Goal: Task Accomplishment & Management: Use online tool/utility

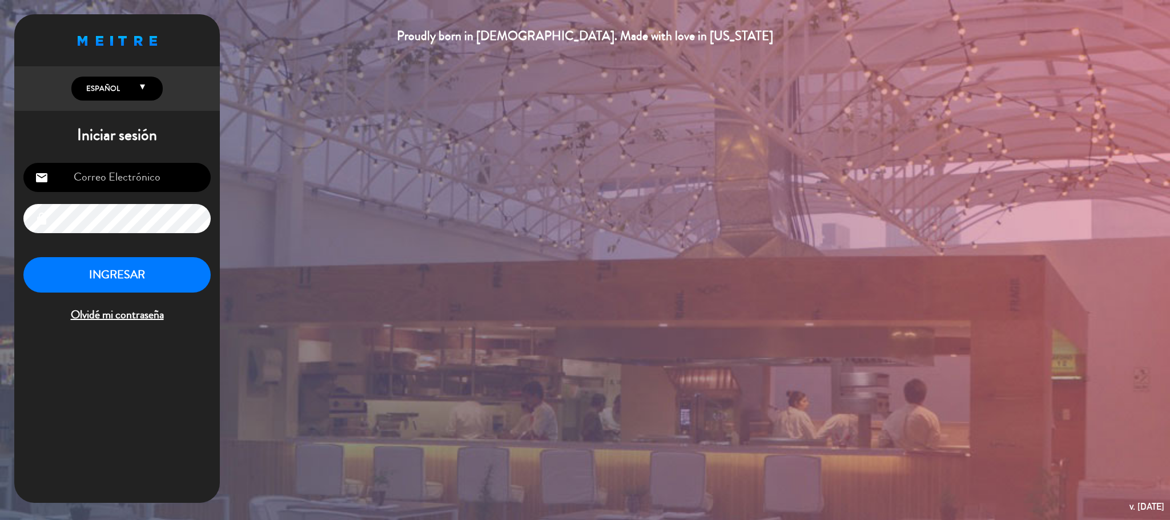
type input "[EMAIL_ADDRESS][DOMAIN_NAME]"
click at [155, 268] on button "INGRESAR" at bounding box center [116, 275] width 187 height 36
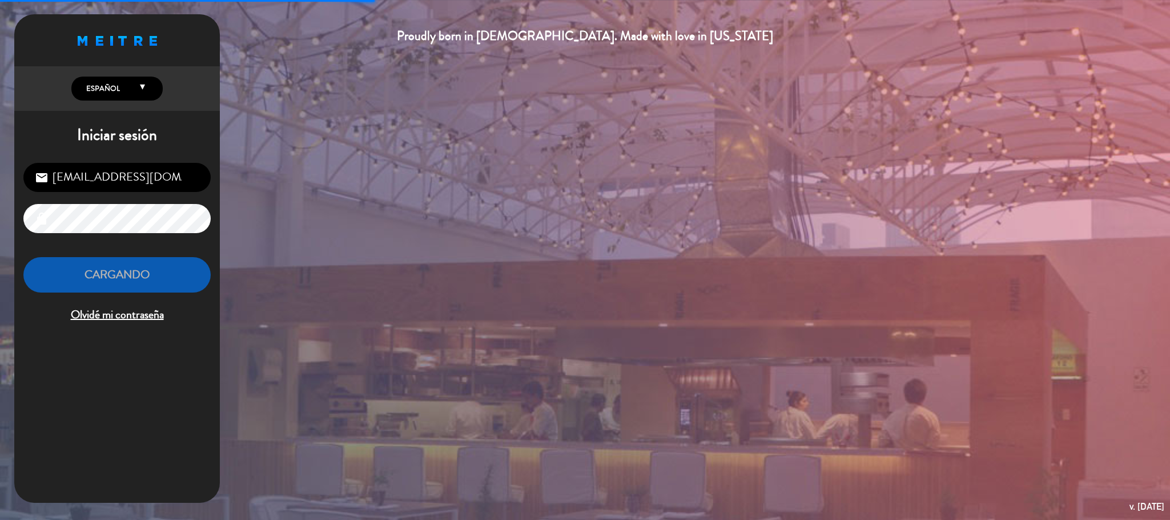
scroll to position [442, 0]
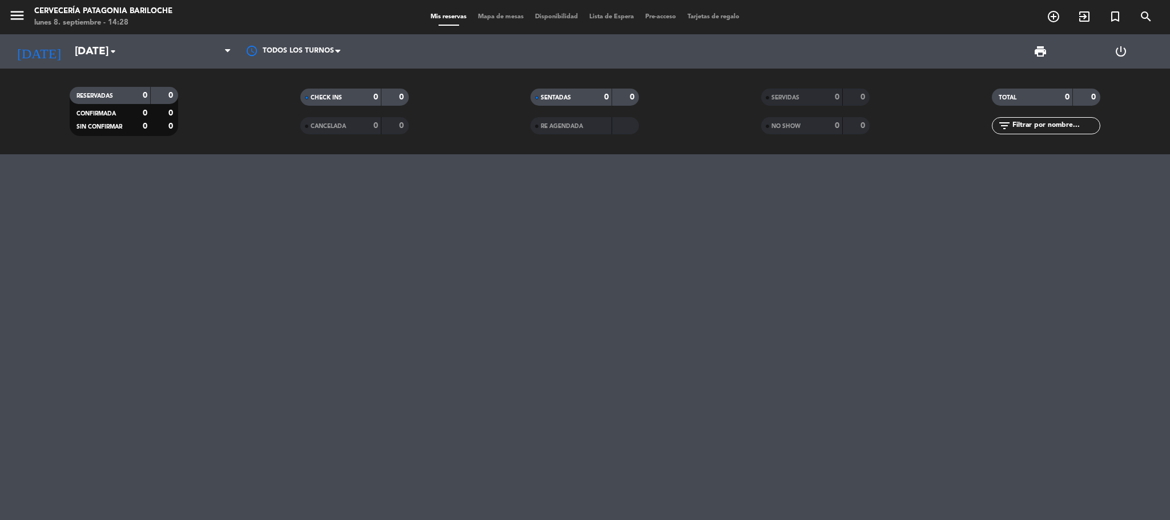
click at [26, 19] on span "menu" at bounding box center [22, 17] width 26 height 27
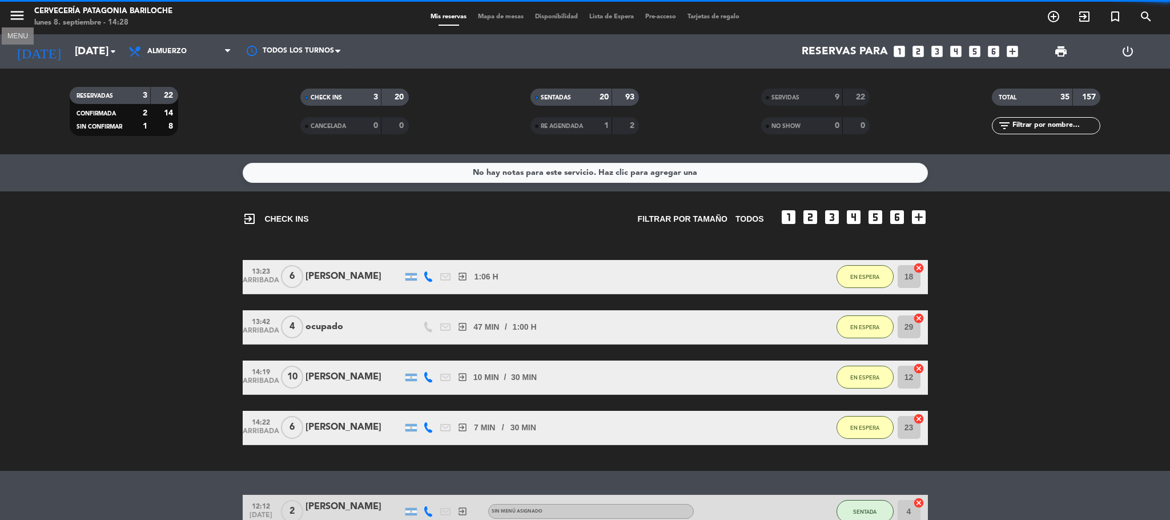
click at [24, 19] on icon "menu" at bounding box center [17, 15] width 17 height 17
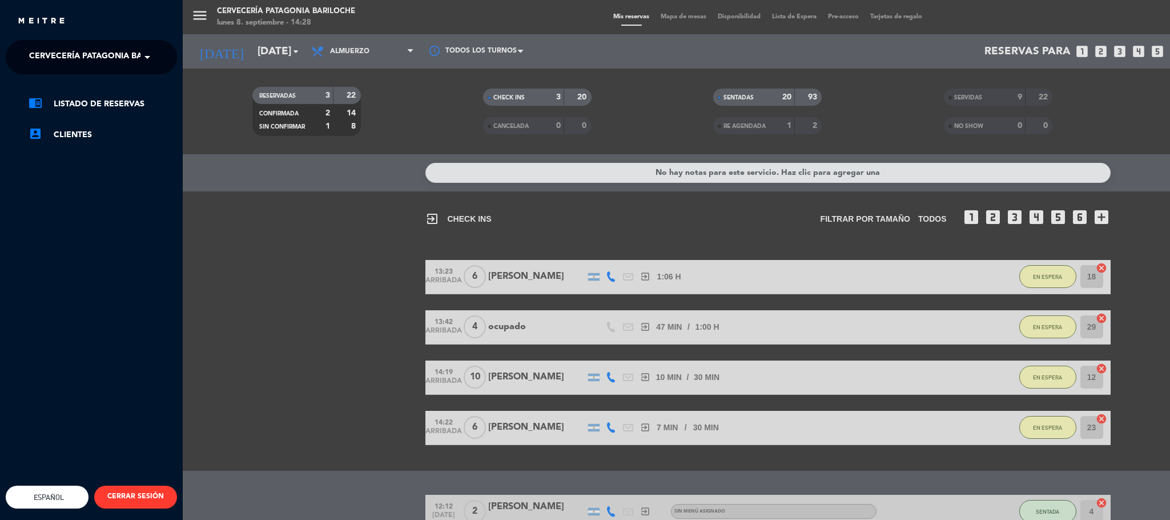
click at [45, 50] on span "Cervecería Patagonia Bariloche" at bounding box center [103, 57] width 149 height 24
click at [67, 107] on span "Experiencia Tour Cervecero" at bounding box center [77, 105] width 130 height 13
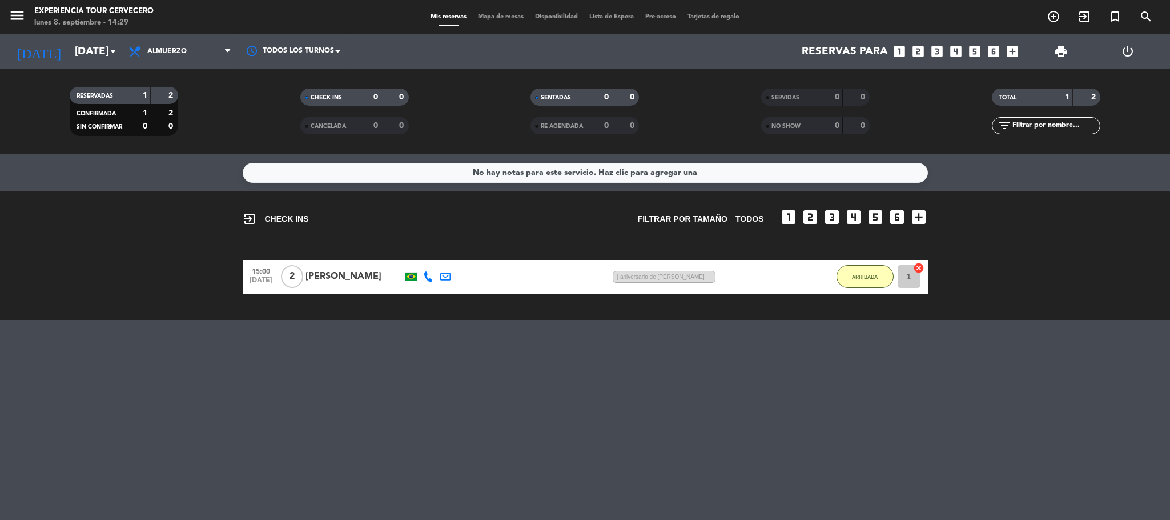
click at [424, 276] on icon at bounding box center [428, 276] width 10 height 10
click at [424, 256] on div "[PHONE_NUMBER]" at bounding box center [432, 257] width 87 height 20
click at [426, 276] on icon at bounding box center [428, 276] width 10 height 10
click at [428, 279] on icon at bounding box center [428, 276] width 10 height 10
click at [432, 276] on icon at bounding box center [428, 276] width 10 height 10
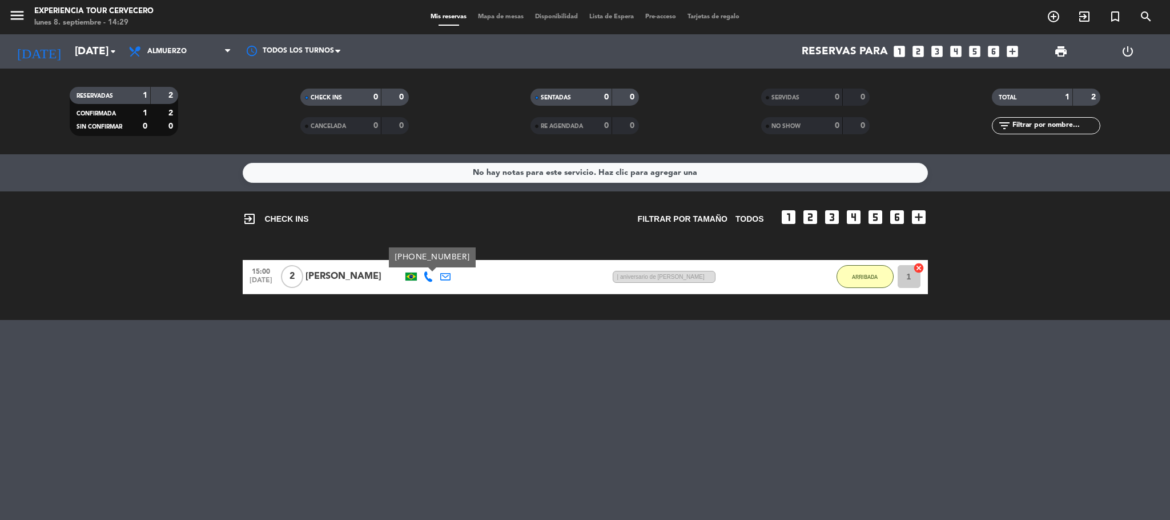
click at [430, 253] on div "[PHONE_NUMBER]" at bounding box center [432, 257] width 87 height 20
click at [427, 271] on icon at bounding box center [428, 276] width 10 height 10
click at [427, 263] on div "[PHONE_NUMBER]" at bounding box center [432, 257] width 87 height 20
click at [420, 276] on div at bounding box center [428, 277] width 17 height 34
click at [427, 276] on icon at bounding box center [428, 276] width 10 height 10
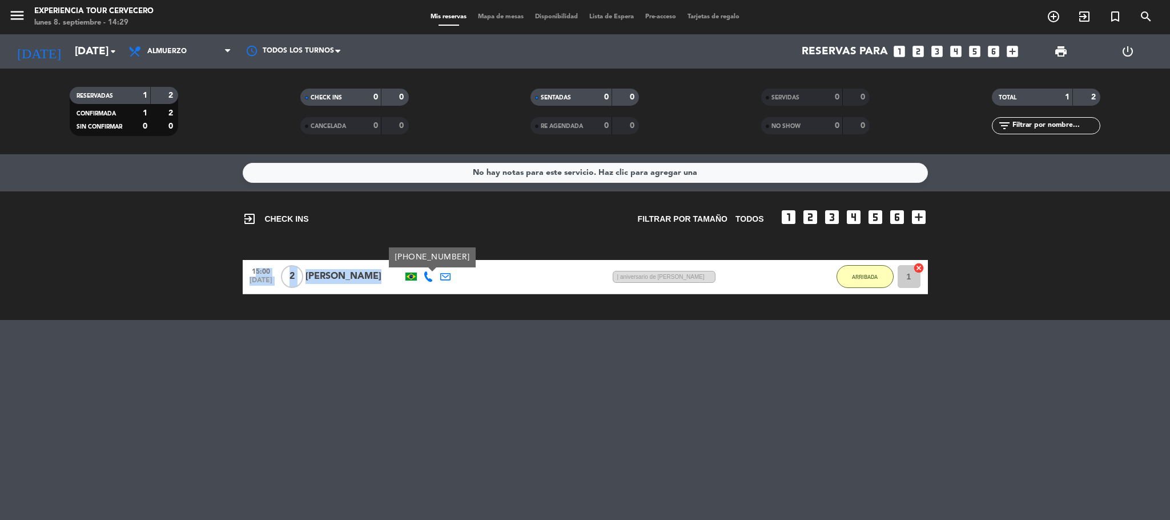
drag, startPoint x: 393, startPoint y: 257, endPoint x: 471, endPoint y: 255, distance: 78.2
type textarea "15:00 [DATE] 2 [PERSON_NAME]"
click at [471, 255] on div "exit_to_app CHECK INS Filtrar por tamaño TODOS looks_one looks_two looks_3 look…" at bounding box center [585, 255] width 1170 height 128
click at [423, 275] on icon at bounding box center [428, 276] width 10 height 10
drag, startPoint x: 461, startPoint y: 257, endPoint x: 396, endPoint y: 257, distance: 64.5
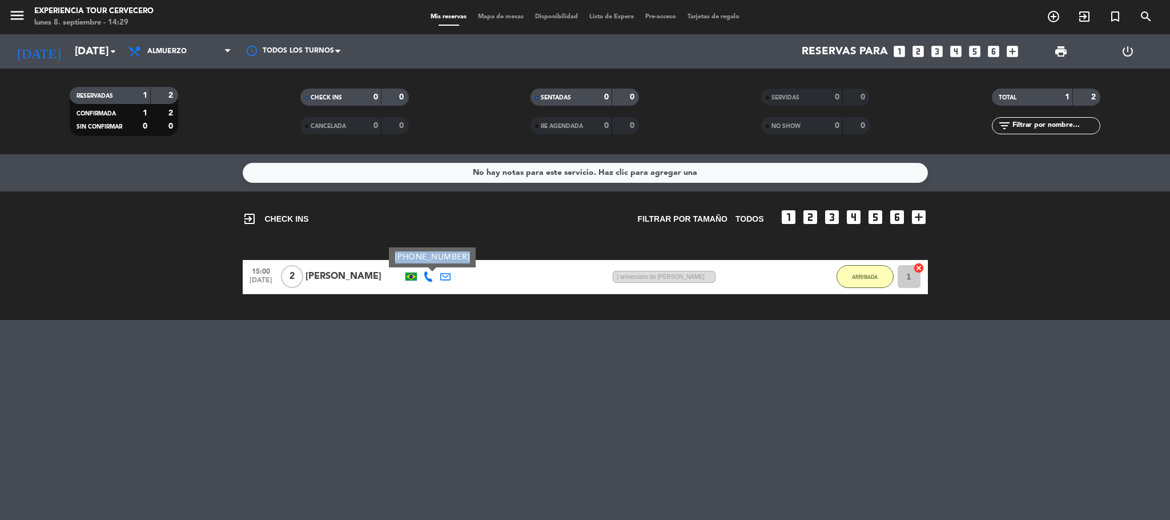
click at [396, 257] on div "[PHONE_NUMBER]" at bounding box center [432, 257] width 87 height 20
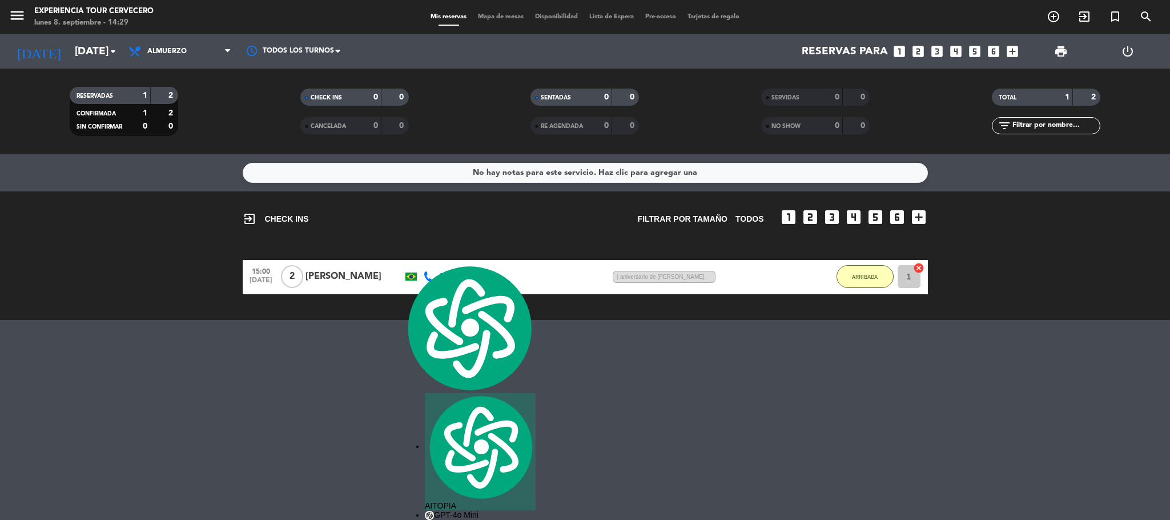
copy div "[PHONE_NUMBER]"
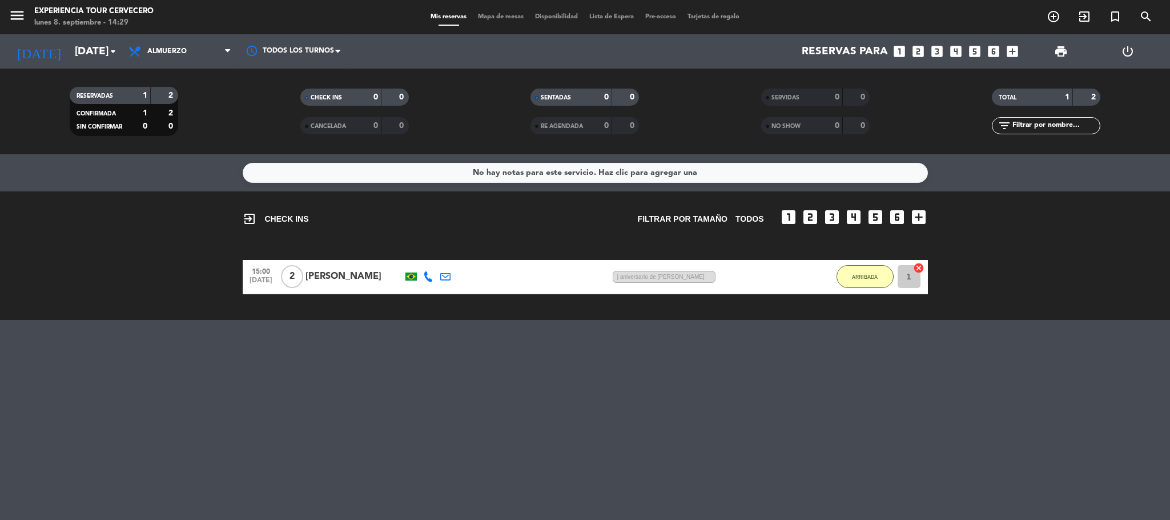
click at [451, 271] on div at bounding box center [445, 277] width 17 height 34
click at [459, 273] on div "15:00 [DATE] 2 [PERSON_NAME] 50 MIN / 17:19 H sms | aniversario de namoro ARRIB…" at bounding box center [585, 277] width 685 height 34
click at [506, 273] on div "15:00 [DATE] 2 [PERSON_NAME] 50 MIN / 17:19 H sms | aniversario de namoro ARRIB…" at bounding box center [585, 277] width 685 height 34
click at [362, 269] on div "[PERSON_NAME]" at bounding box center [353, 276] width 97 height 15
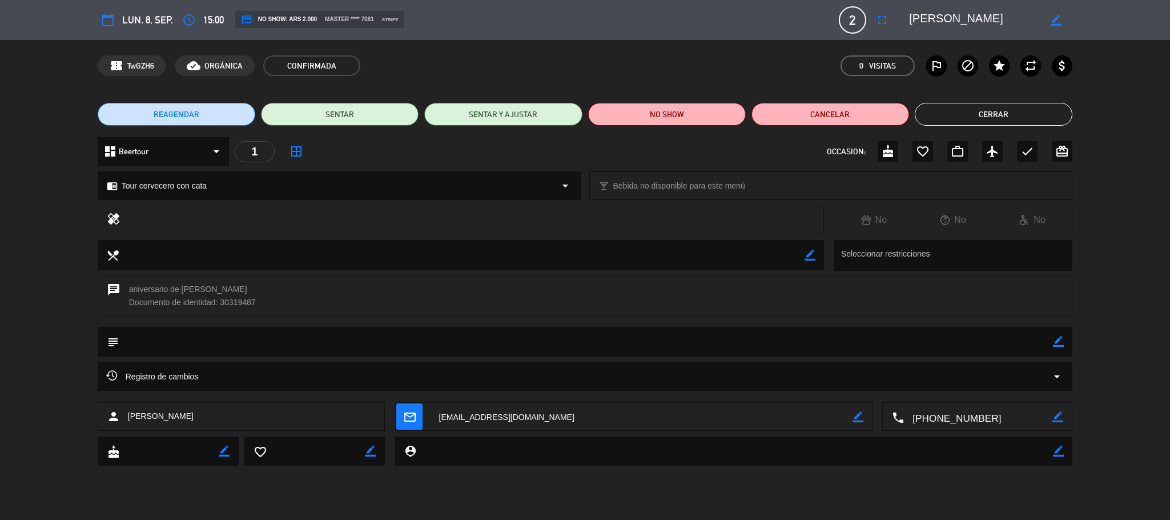
click at [989, 119] on button "Cerrar" at bounding box center [994, 114] width 158 height 23
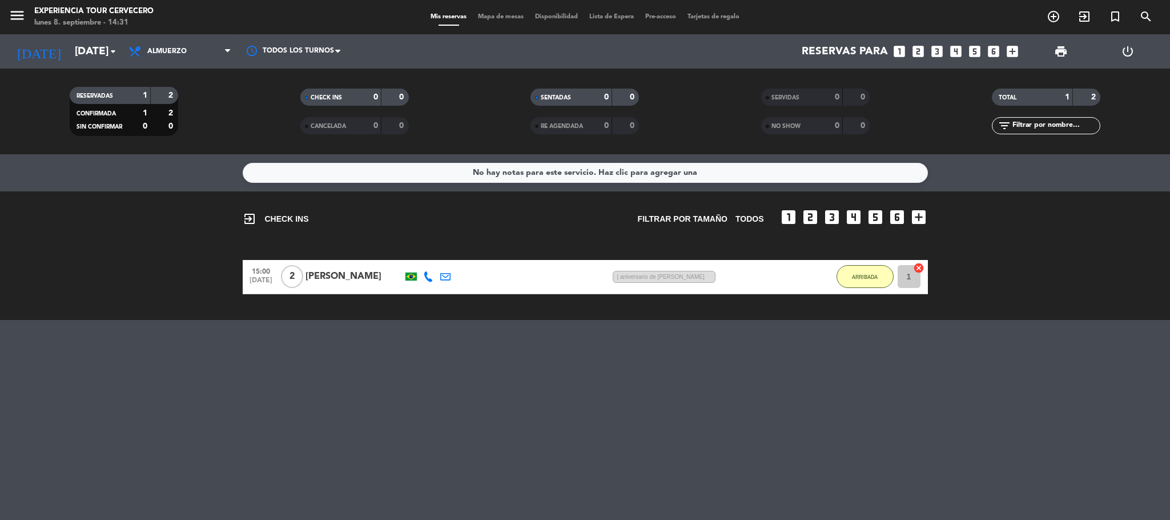
click at [891, 230] on span "looks_6" at bounding box center [897, 219] width 18 height 22
click at [891, 230] on div "exit_to_app CHECK INS Filtrar por tamaño TODOS looks_one looks_two looks_3 look…" at bounding box center [585, 213] width 685 height 45
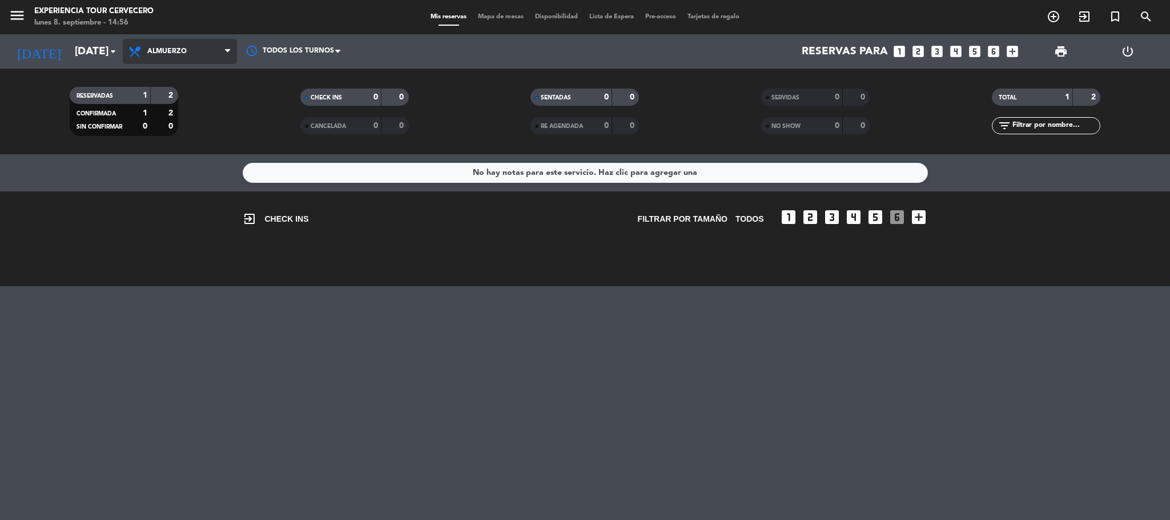
click at [192, 45] on span "Almuerzo" at bounding box center [180, 51] width 114 height 25
click at [192, 78] on div "menu Experiencia Tour Cervecero lunes 8. septiembre - 14:56 Mis reservas Mapa d…" at bounding box center [585, 77] width 1170 height 154
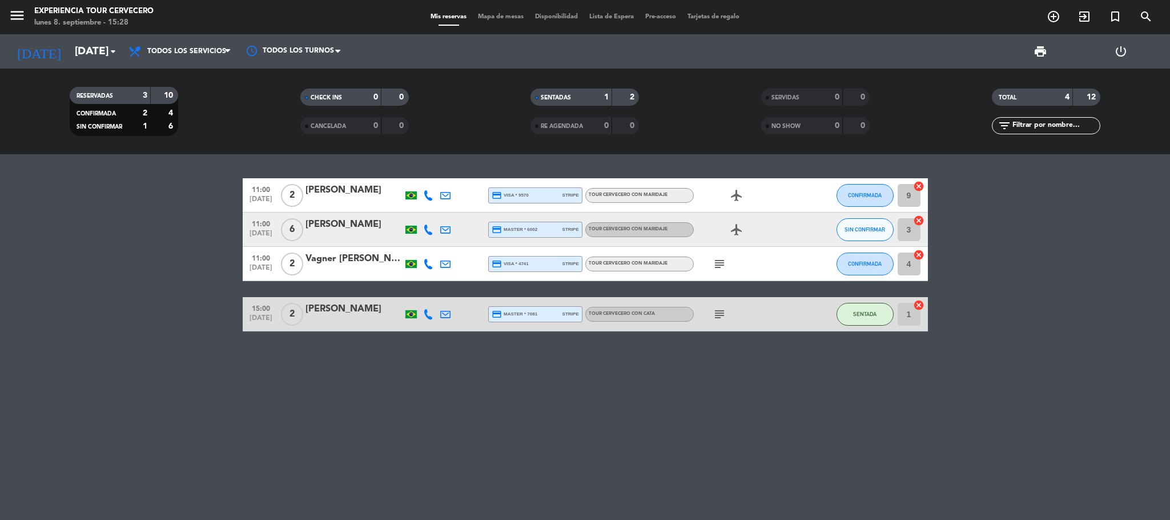
click at [508, 14] on span "Mapa de mesas" at bounding box center [500, 17] width 57 height 6
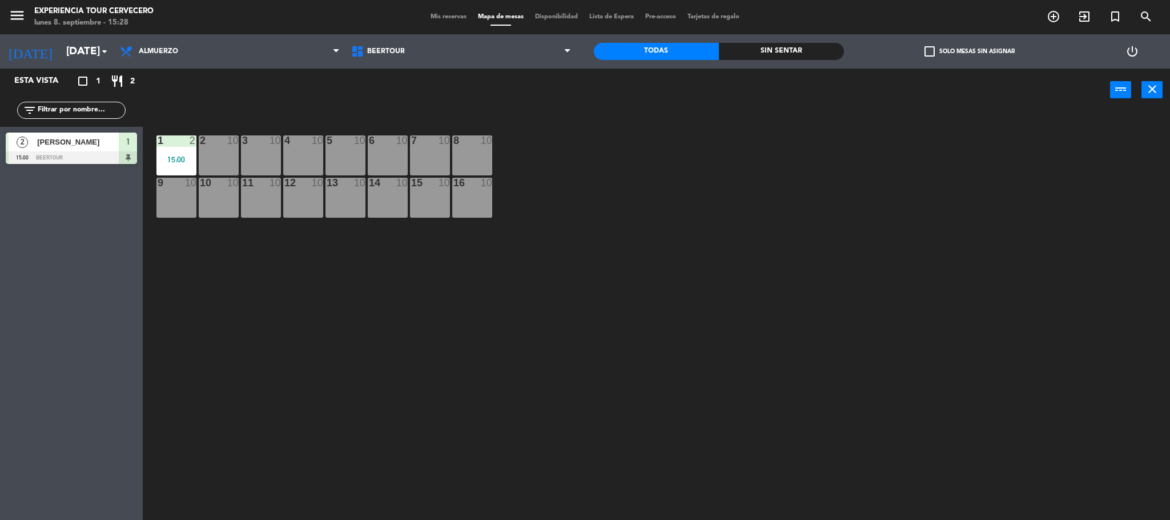
click at [452, 16] on span "Mis reservas" at bounding box center [448, 17] width 47 height 6
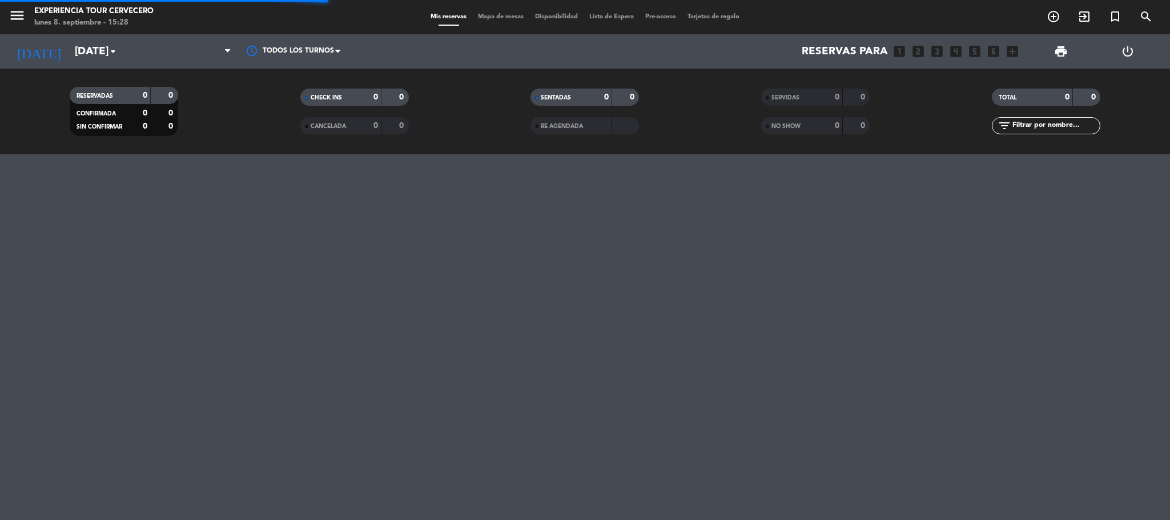
click at [497, 21] on div "Mis reservas Mapa de mesas Disponibilidad Lista de Espera Pre-acceso Tarjetas d…" at bounding box center [585, 17] width 320 height 10
click at [497, 17] on span "Mapa de mesas" at bounding box center [500, 17] width 57 height 6
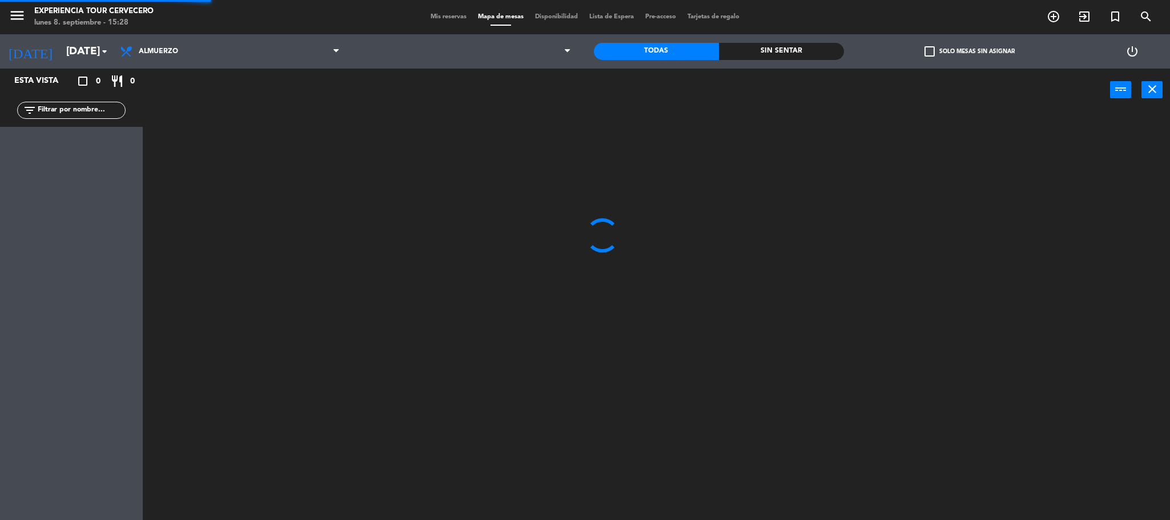
click at [11, 5] on span "menu" at bounding box center [22, 17] width 26 height 27
click at [22, 13] on icon "menu" at bounding box center [17, 15] width 17 height 17
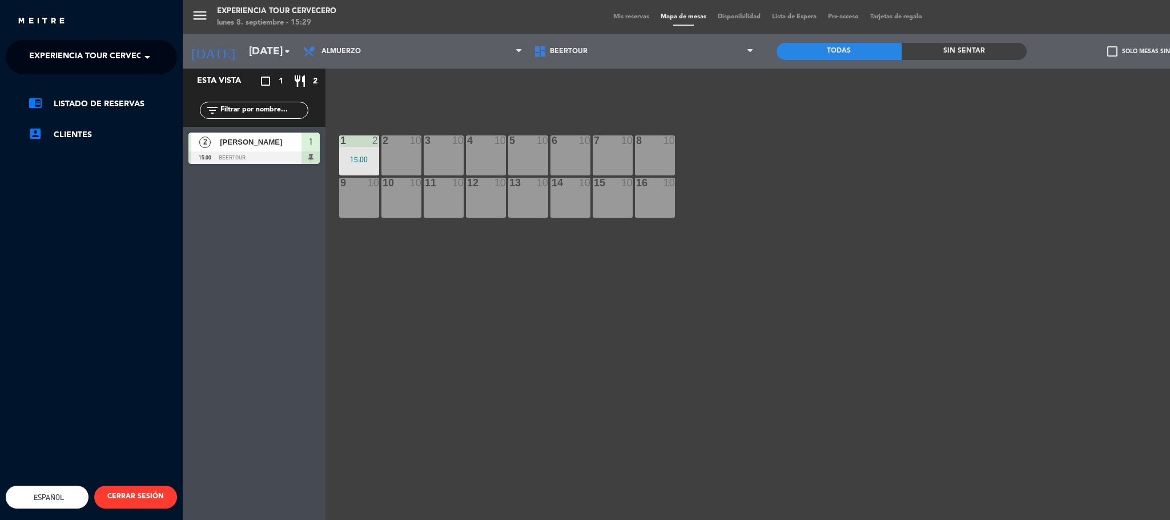
click at [79, 57] on span "Experiencia Tour Cervecero" at bounding box center [94, 57] width 130 height 24
click at [60, 84] on span "Cervecería Patagonia Bariloche" at bounding box center [86, 88] width 149 height 13
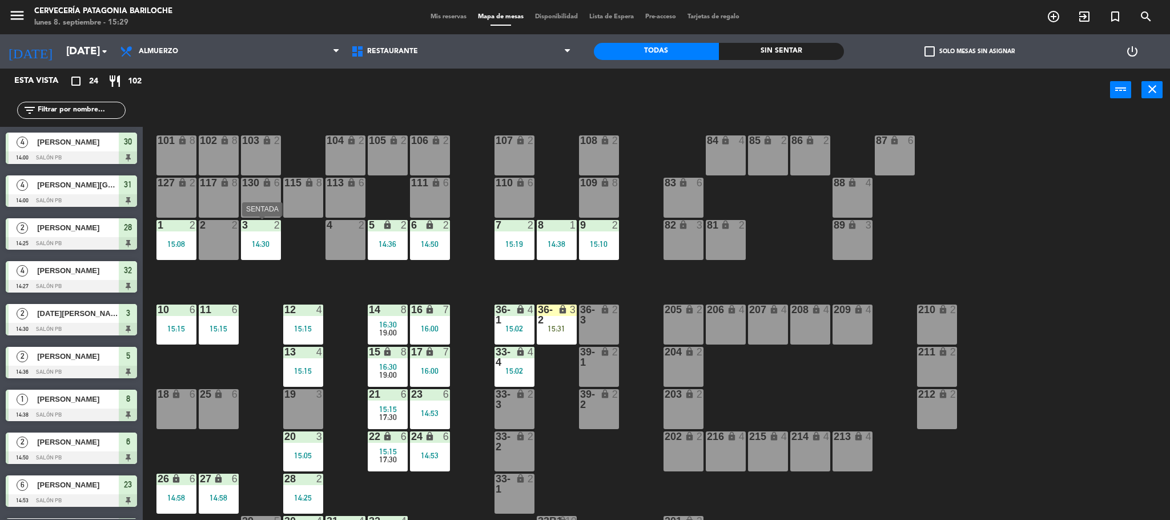
click at [247, 242] on div "14:30" at bounding box center [261, 244] width 40 height 8
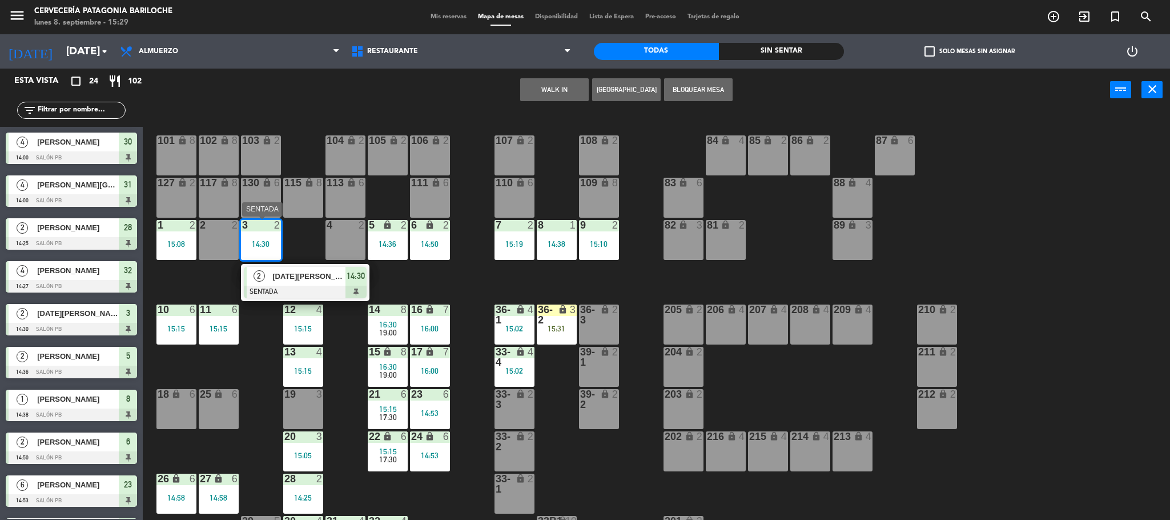
click at [293, 277] on span "[DATE][PERSON_NAME]" at bounding box center [308, 276] width 73 height 12
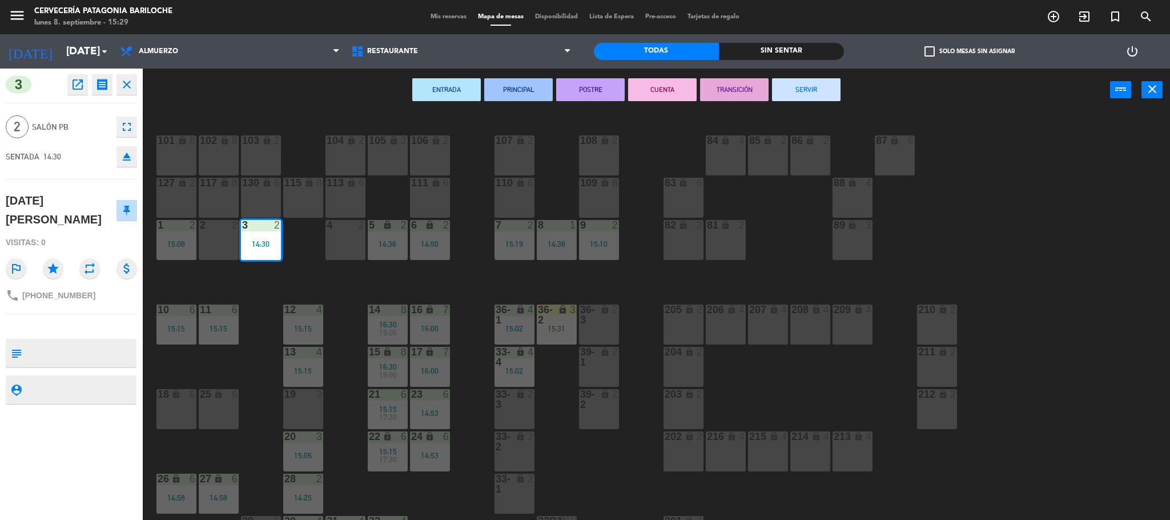
click at [643, 84] on button "CUENTA" at bounding box center [662, 89] width 69 height 23
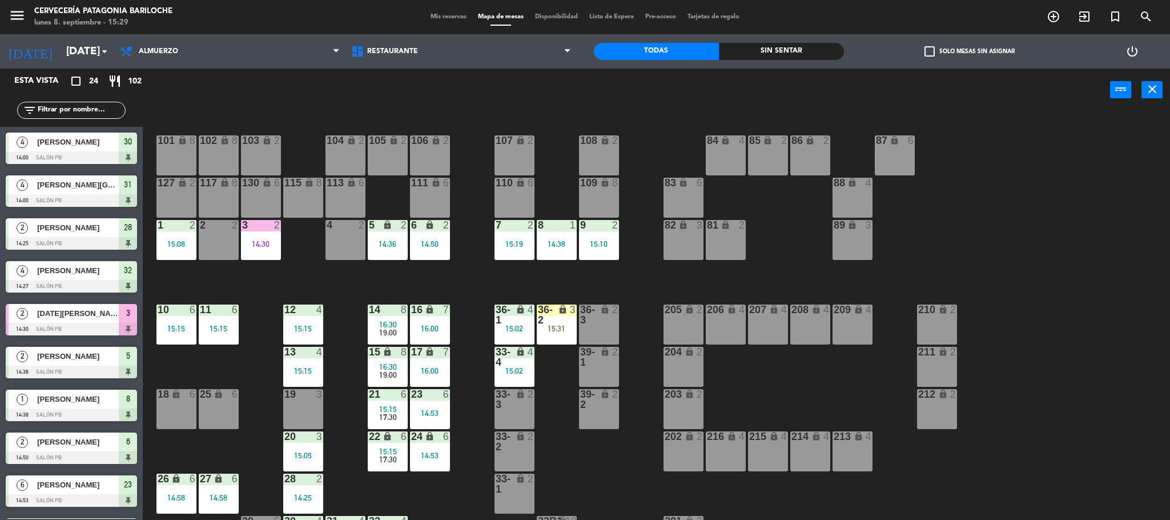
click at [400, 291] on div "101 lock 8 102 lock 8 104 lock 2 105 lock 2 106 lock 2 103 lock 2 107 lock 2 10…" at bounding box center [662, 319] width 1016 height 408
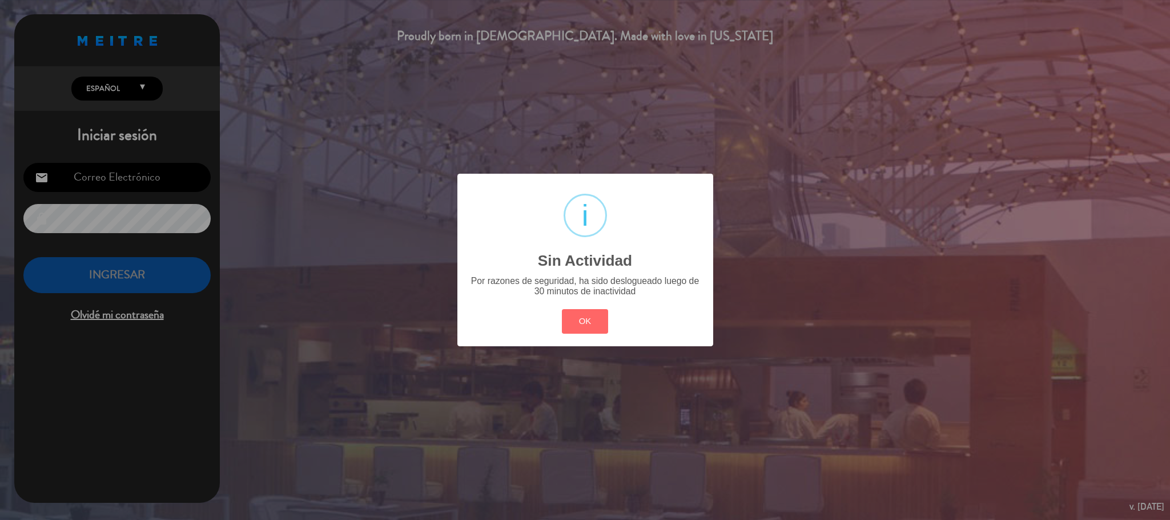
type input "[EMAIL_ADDRESS][DOMAIN_NAME]"
